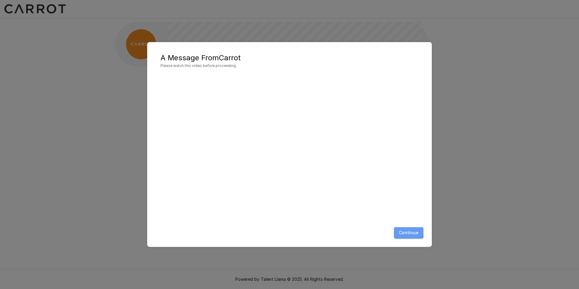
click at [398, 232] on button "Continue" at bounding box center [408, 232] width 29 height 11
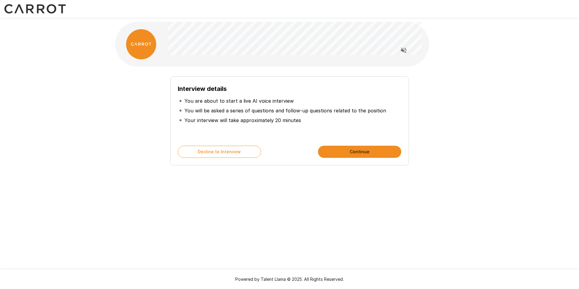
click at [379, 153] on button "Continue" at bounding box center [359, 152] width 83 height 12
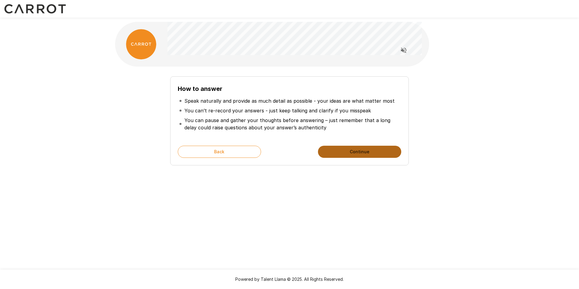
click at [364, 155] on button "Continue" at bounding box center [359, 152] width 83 height 12
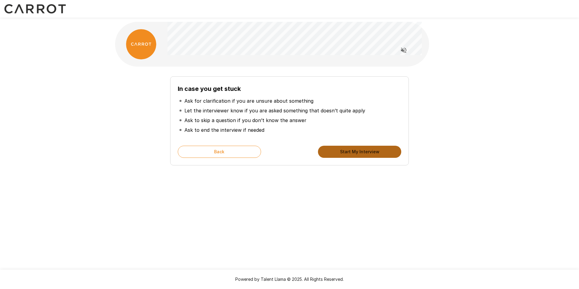
click at [348, 151] on button "Start My Interview" at bounding box center [359, 152] width 83 height 12
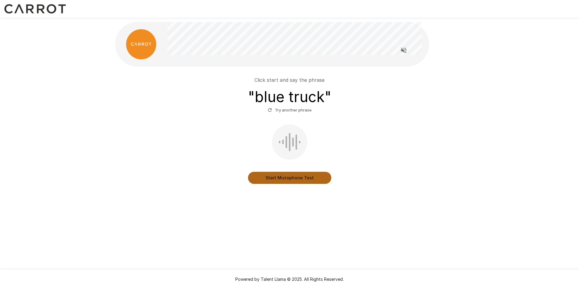
click at [284, 177] on button "Start Microphone Test" at bounding box center [289, 178] width 83 height 12
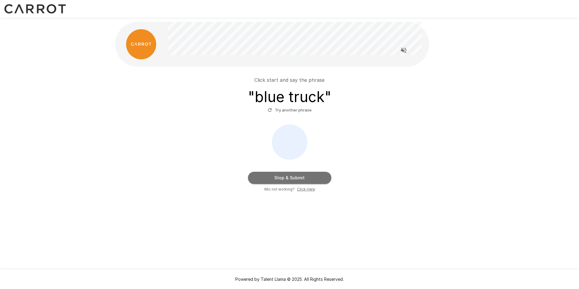
click at [287, 183] on button "Stop & Submit" at bounding box center [289, 178] width 83 height 12
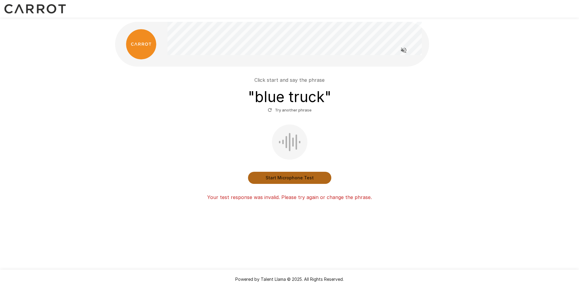
click at [299, 179] on button "Start Microphone Test" at bounding box center [289, 178] width 83 height 12
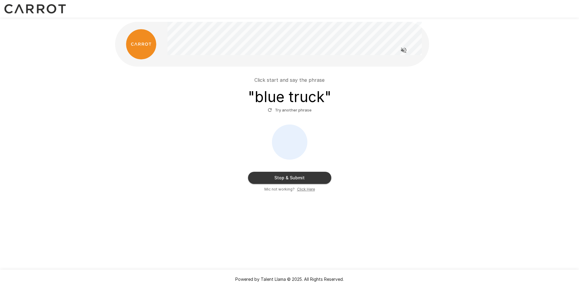
click at [299, 179] on button "Stop & Submit" at bounding box center [289, 178] width 83 height 12
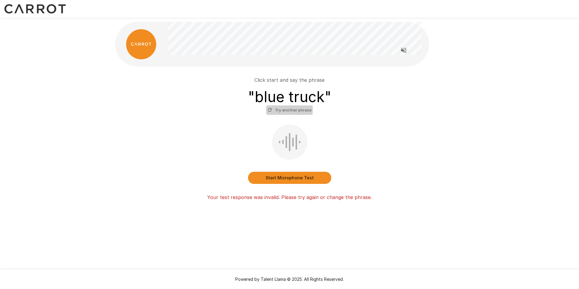
click at [271, 109] on icon "button" at bounding box center [270, 110] width 4 height 4
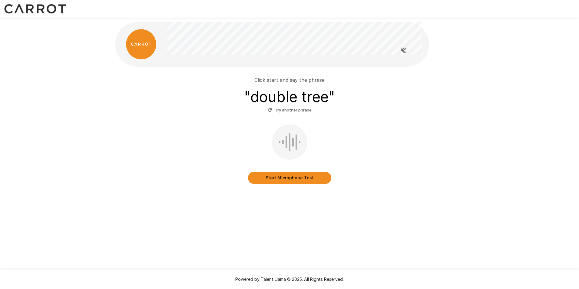
click at [283, 174] on button "Start Microphone Test" at bounding box center [289, 178] width 83 height 12
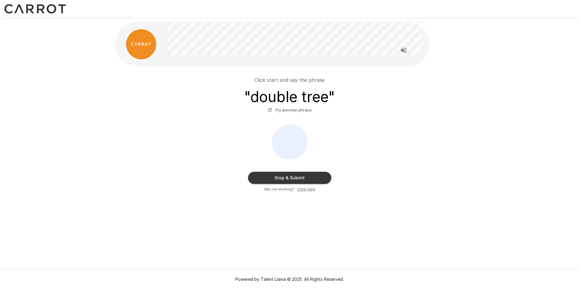
click at [283, 174] on button "Stop & Submit" at bounding box center [289, 178] width 83 height 12
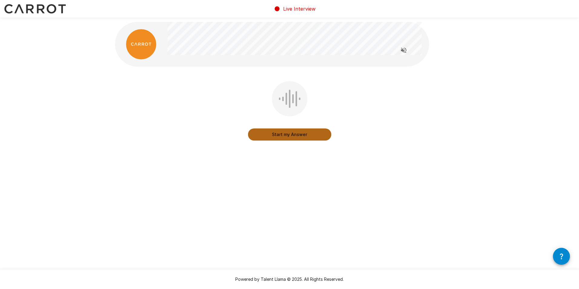
click at [288, 137] on button "Start my Answer" at bounding box center [289, 134] width 83 height 12
click at [299, 136] on button "Stop & Submit" at bounding box center [289, 134] width 83 height 12
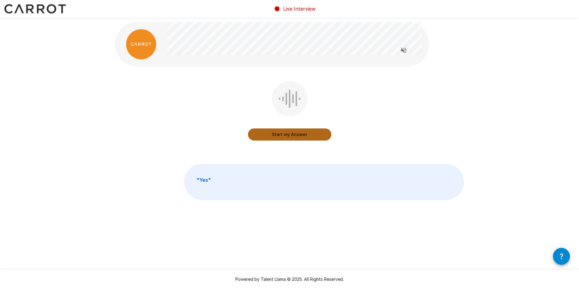
click at [299, 134] on button "Start my Answer" at bounding box center [289, 134] width 83 height 12
click at [291, 136] on button "Stop & Submit" at bounding box center [289, 134] width 83 height 12
click at [299, 138] on button "Start my Answer" at bounding box center [289, 134] width 83 height 12
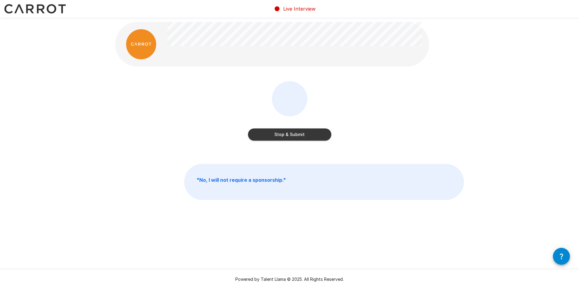
click at [304, 137] on button "Stop & Submit" at bounding box center [289, 134] width 83 height 12
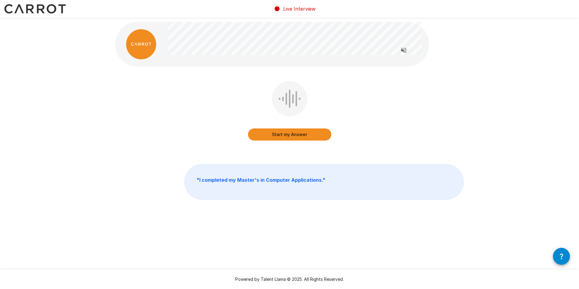
click at [303, 135] on button "Start my Answer" at bounding box center [289, 134] width 83 height 12
click at [317, 135] on button "Stop & Submit" at bounding box center [289, 134] width 83 height 12
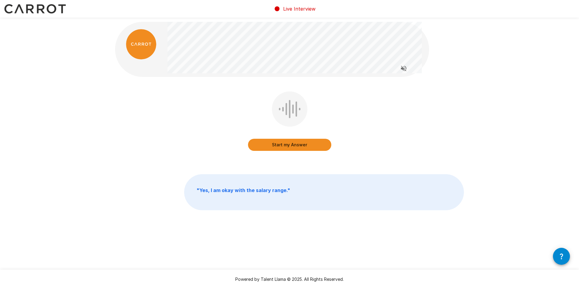
click at [293, 147] on button "Start my Answer" at bounding box center [289, 145] width 83 height 12
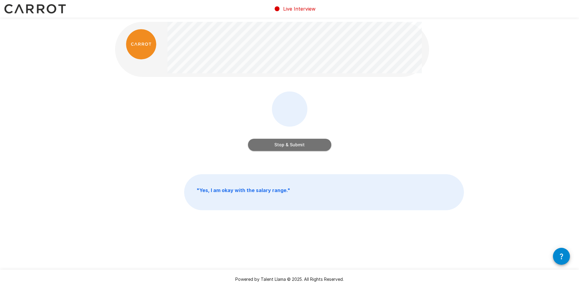
click at [311, 142] on button "Stop & Submit" at bounding box center [289, 145] width 83 height 12
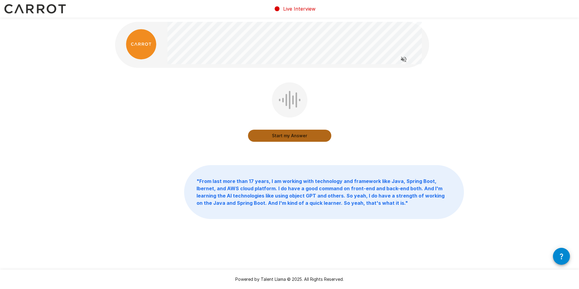
click at [301, 133] on button "Start my Answer" at bounding box center [289, 136] width 83 height 12
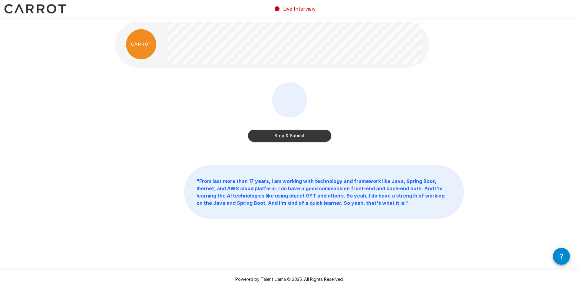
click at [297, 137] on button "Stop & Submit" at bounding box center [289, 136] width 83 height 12
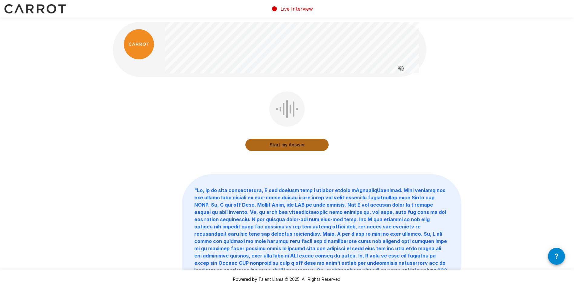
click at [318, 141] on button "Start my Answer" at bounding box center [287, 145] width 83 height 12
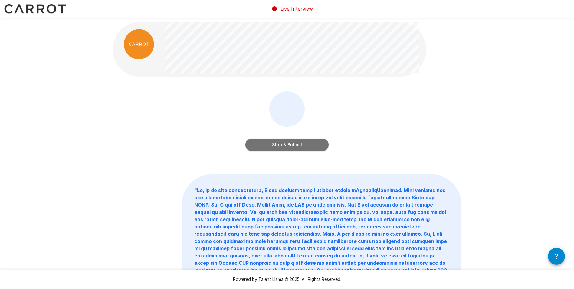
click at [310, 141] on button "Stop & Submit" at bounding box center [287, 145] width 83 height 12
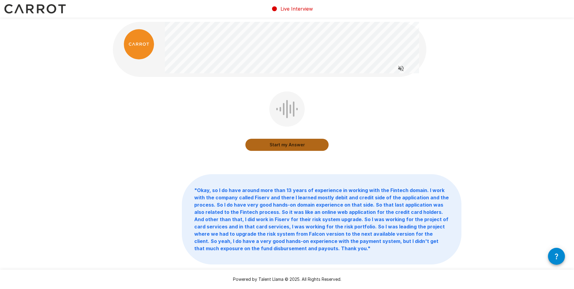
click at [313, 142] on button "Start my Answer" at bounding box center [287, 145] width 83 height 12
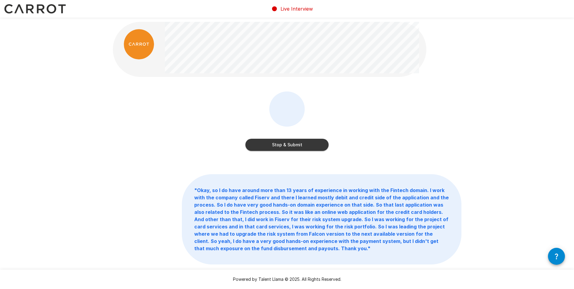
click at [322, 139] on button "Stop & Submit" at bounding box center [287, 145] width 83 height 12
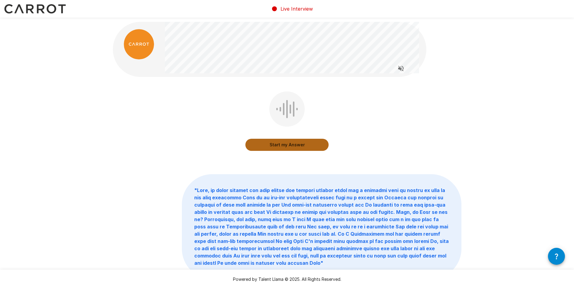
click at [299, 144] on button "Start my Answer" at bounding box center [287, 145] width 83 height 12
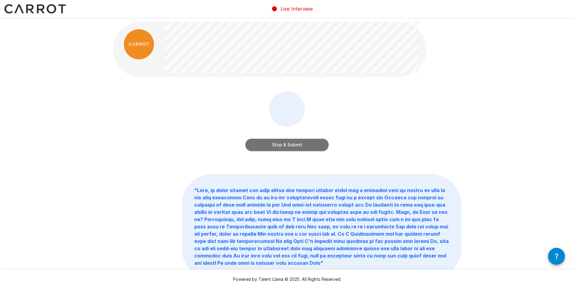
click at [286, 144] on button "Stop & Submit" at bounding box center [287, 145] width 83 height 12
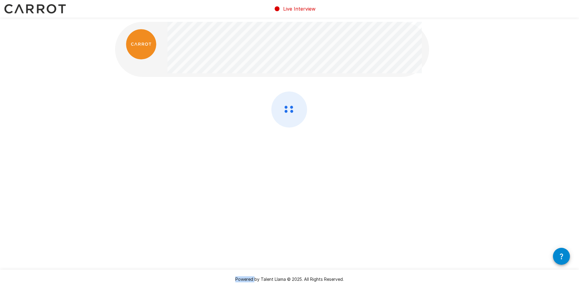
click at [286, 144] on div at bounding box center [289, 125] width 349 height 68
drag, startPoint x: 286, startPoint y: 144, endPoint x: 267, endPoint y: 141, distance: 19.9
click at [267, 141] on div at bounding box center [289, 125] width 349 height 68
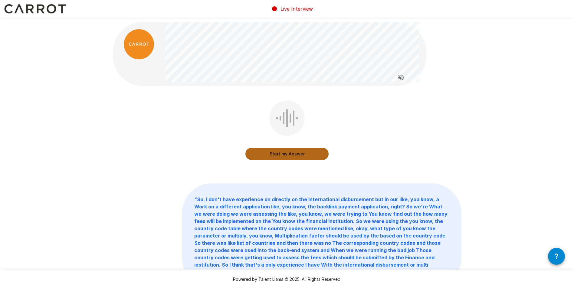
click at [304, 150] on button "Start my Answer" at bounding box center [287, 154] width 83 height 12
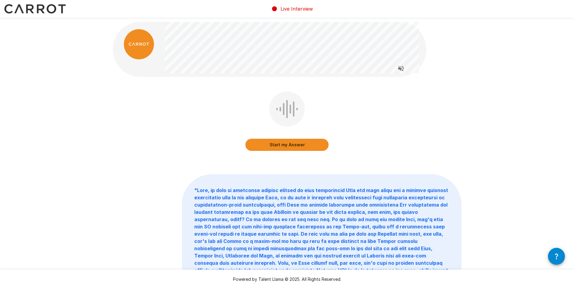
click at [281, 148] on button "Start my Answer" at bounding box center [287, 145] width 83 height 12
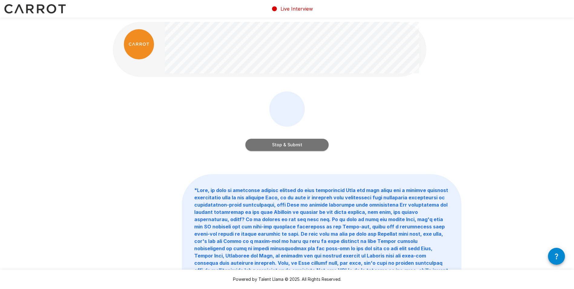
click at [295, 146] on button "Stop & Submit" at bounding box center [287, 145] width 83 height 12
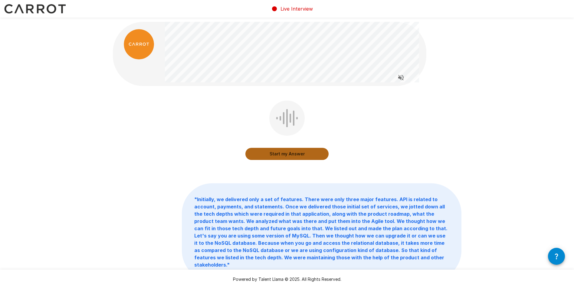
click at [312, 154] on button "Start my Answer" at bounding box center [287, 154] width 83 height 12
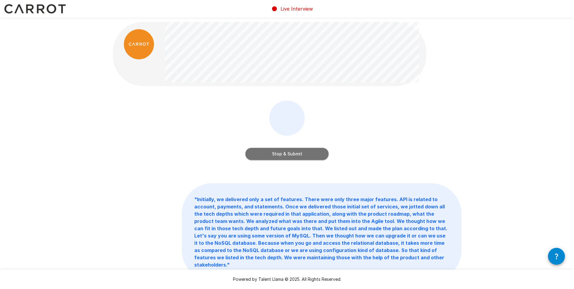
click at [289, 155] on button "Stop & Submit" at bounding box center [287, 154] width 83 height 12
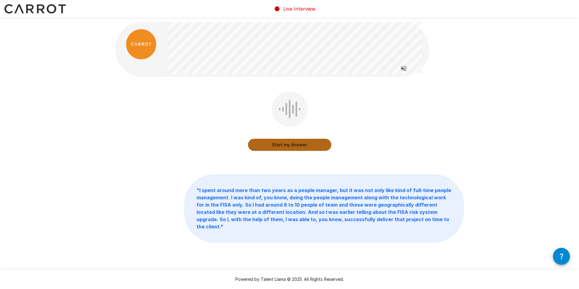
click at [269, 146] on button "Start my Answer" at bounding box center [289, 145] width 83 height 12
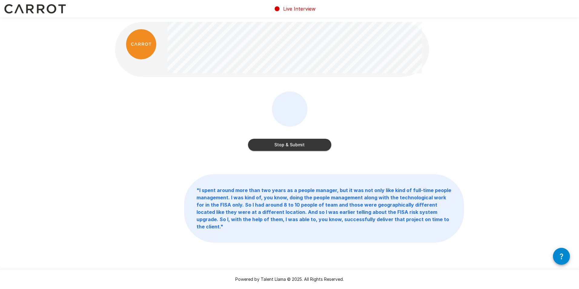
click at [293, 150] on button "Stop & Submit" at bounding box center [289, 145] width 83 height 12
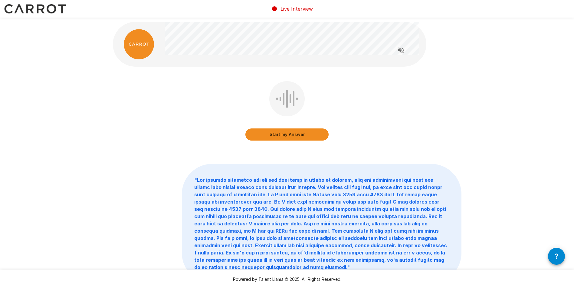
click at [305, 136] on button "Start my Answer" at bounding box center [287, 134] width 83 height 12
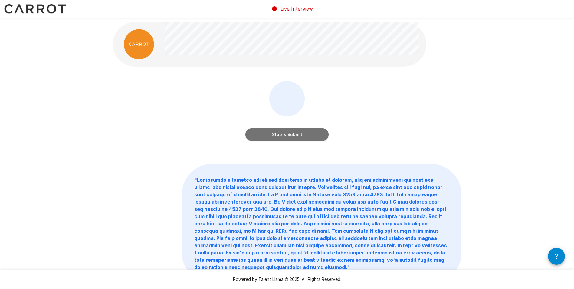
click at [288, 137] on button "Stop & Submit" at bounding box center [287, 134] width 83 height 12
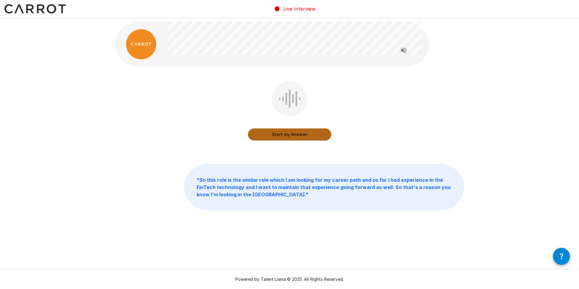
click at [261, 134] on button "Start my Answer" at bounding box center [289, 134] width 83 height 12
click at [298, 135] on button "Stop & Submit" at bounding box center [289, 134] width 83 height 12
click at [312, 134] on button "Start my Answer" at bounding box center [289, 134] width 83 height 12
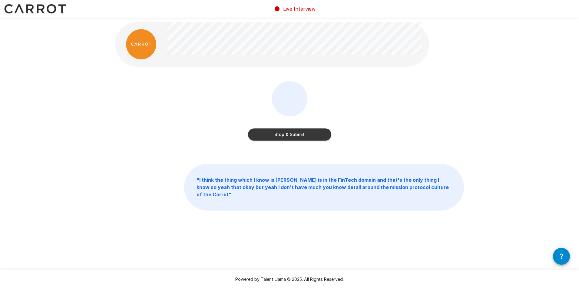
click at [304, 137] on button "Stop & Submit" at bounding box center [289, 134] width 83 height 12
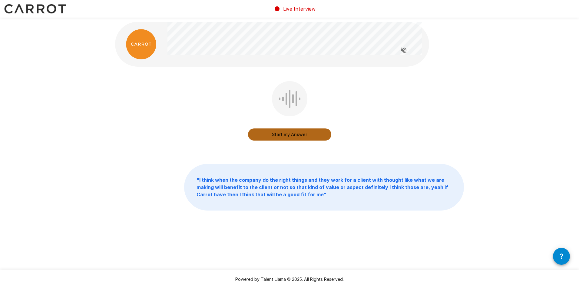
click at [300, 135] on button "Start my Answer" at bounding box center [289, 134] width 83 height 12
click at [287, 137] on button "Stop & Submit" at bounding box center [289, 134] width 83 height 12
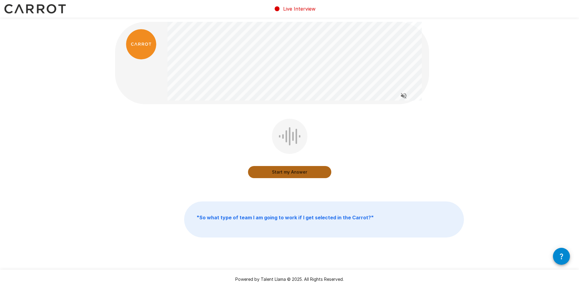
click at [270, 171] on button "Start my Answer" at bounding box center [289, 172] width 83 height 12
click at [324, 171] on button "Stop & Submit" at bounding box center [289, 172] width 83 height 12
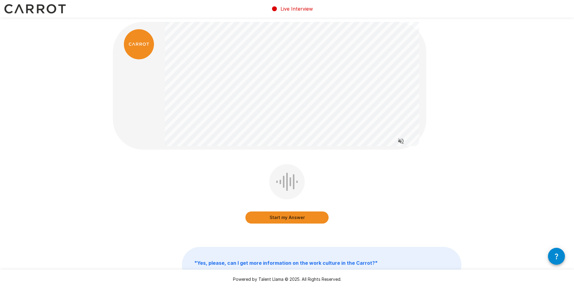
click at [289, 217] on button "Start my Answer" at bounding box center [287, 217] width 83 height 12
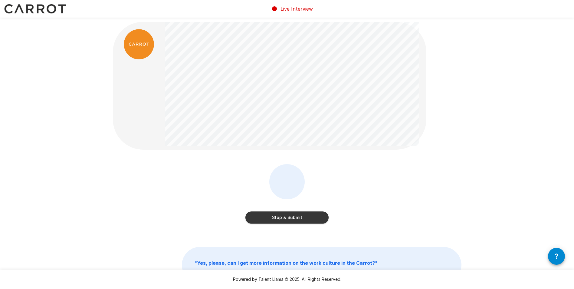
click at [293, 217] on button "Stop & Submit" at bounding box center [287, 217] width 83 height 12
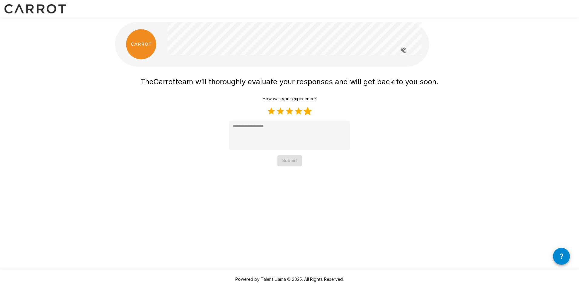
click at [306, 112] on label "5 Stars" at bounding box center [307, 111] width 9 height 9
type textarea "*"
click at [296, 161] on button "Submit" at bounding box center [289, 160] width 25 height 11
